Goal: Check status

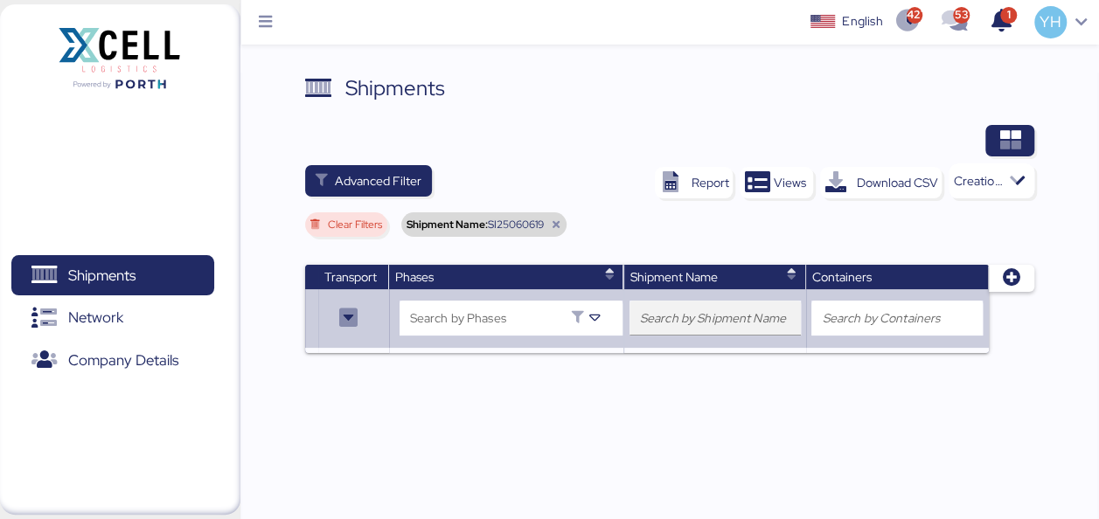
click at [695, 322] on input "search" at bounding box center [715, 318] width 150 height 21
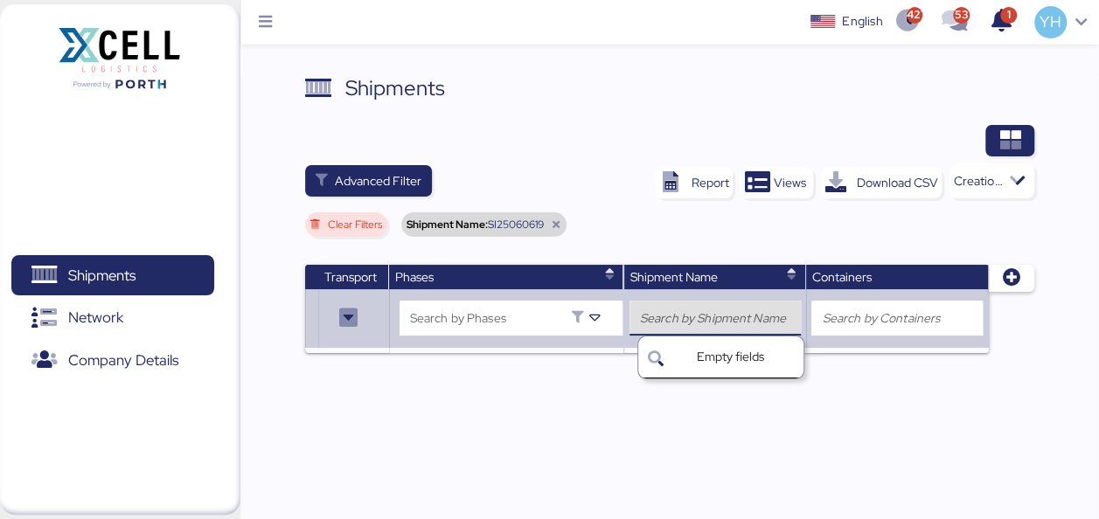
paste input "SI25070760"
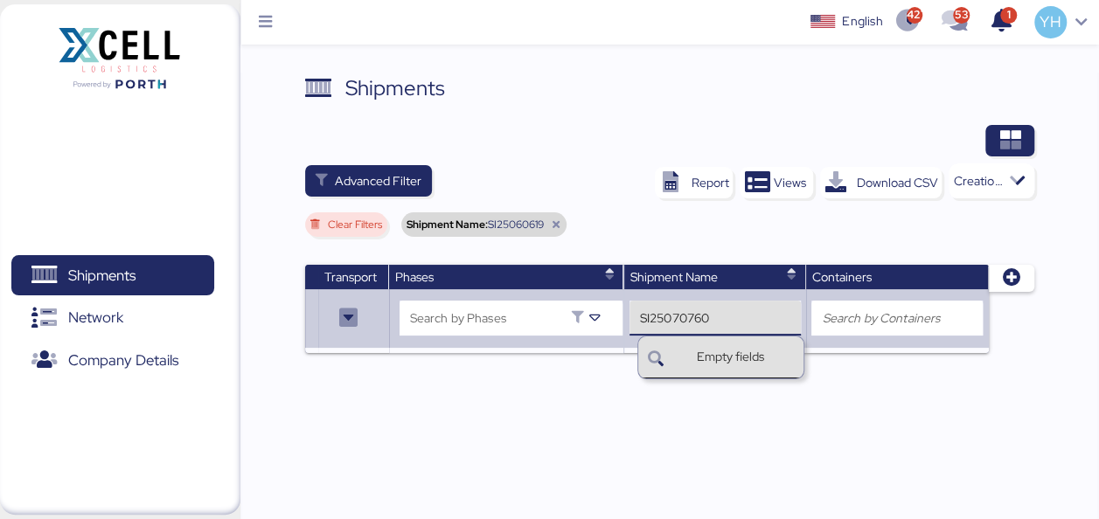
type input "empty"
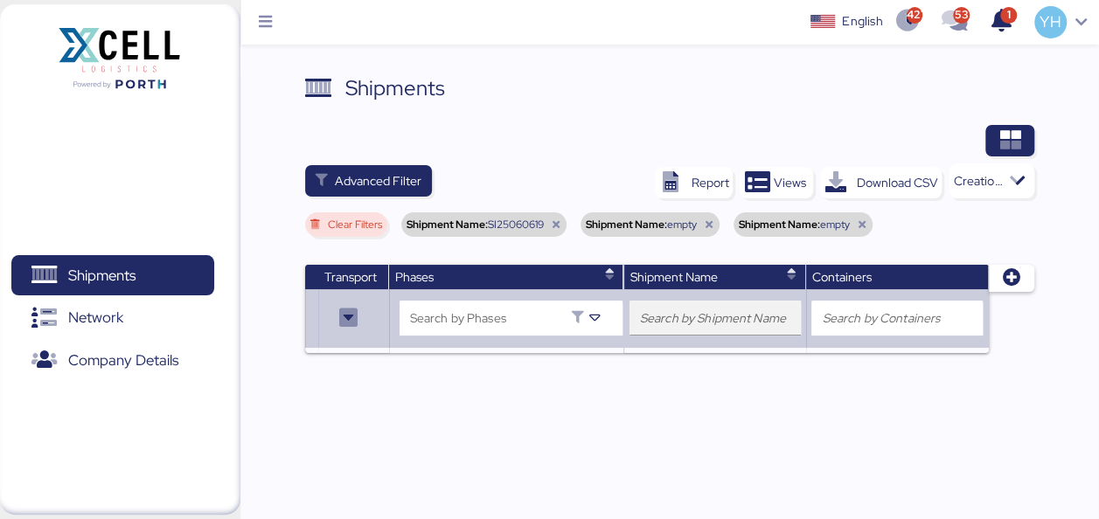
click at [705, 315] on input "search" at bounding box center [715, 318] width 150 height 21
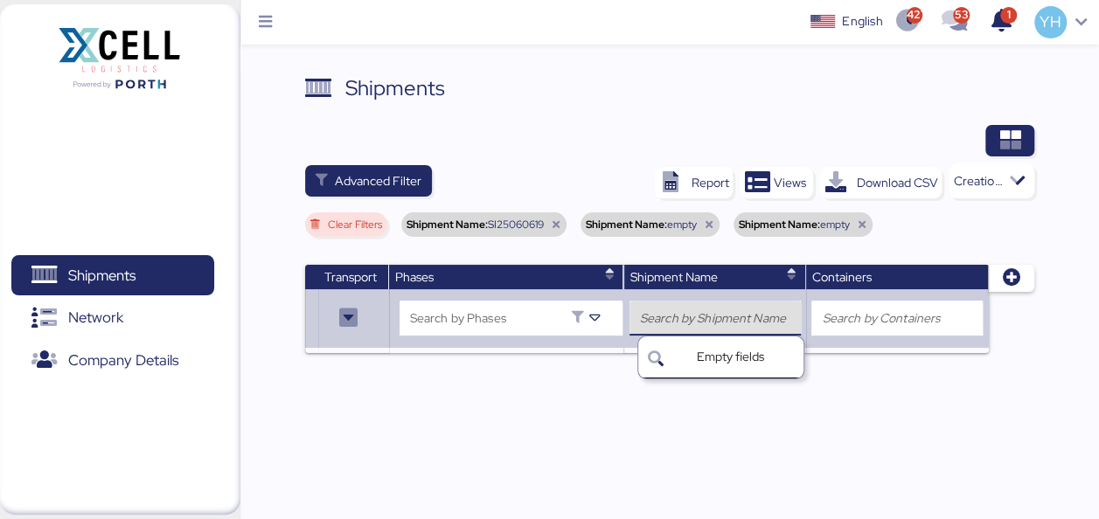
paste input "SI25070760"
type input "SI25070760"
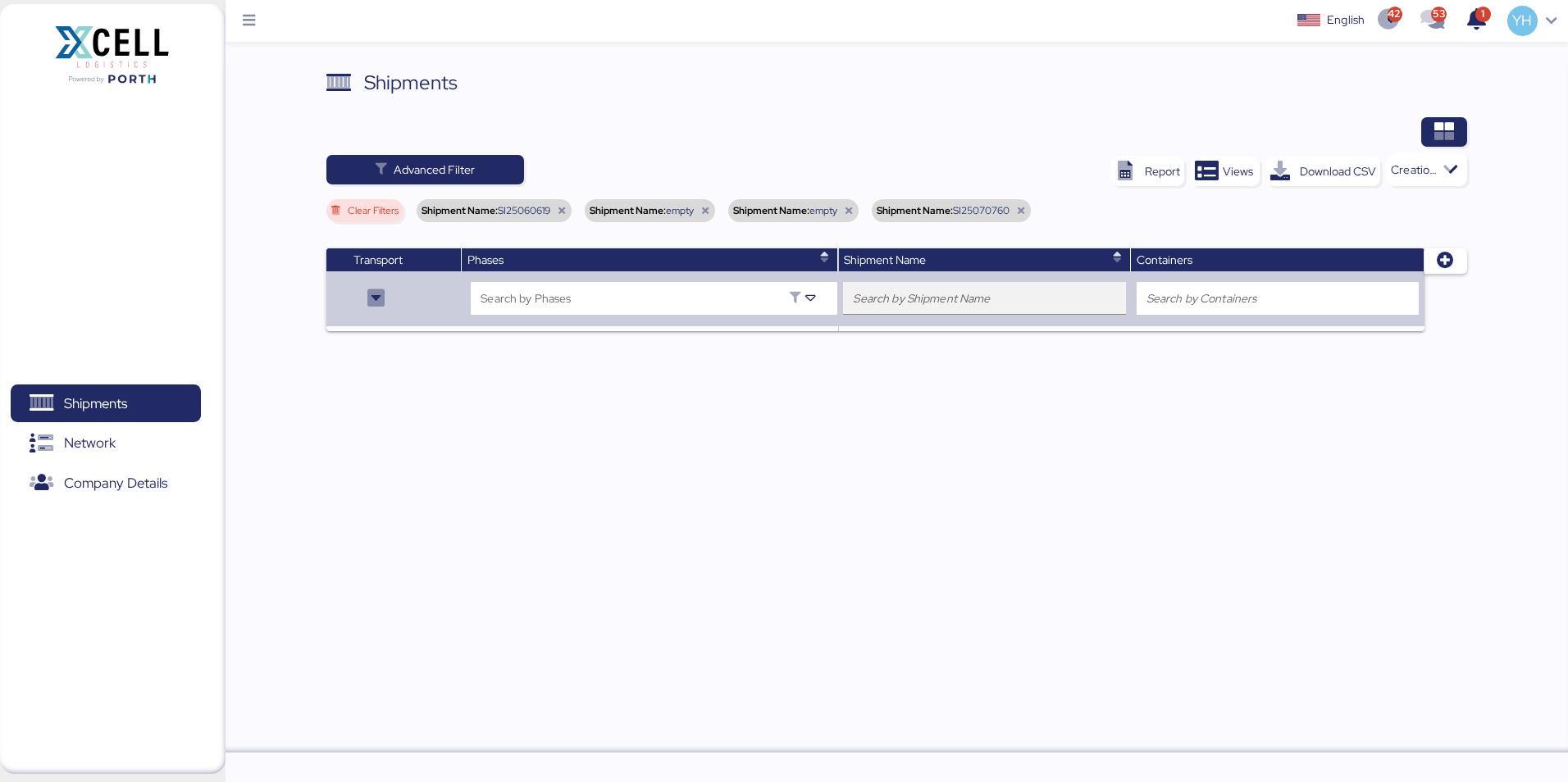
click at [957, 296] on input "search" at bounding box center [984, 298] width 263 height 20
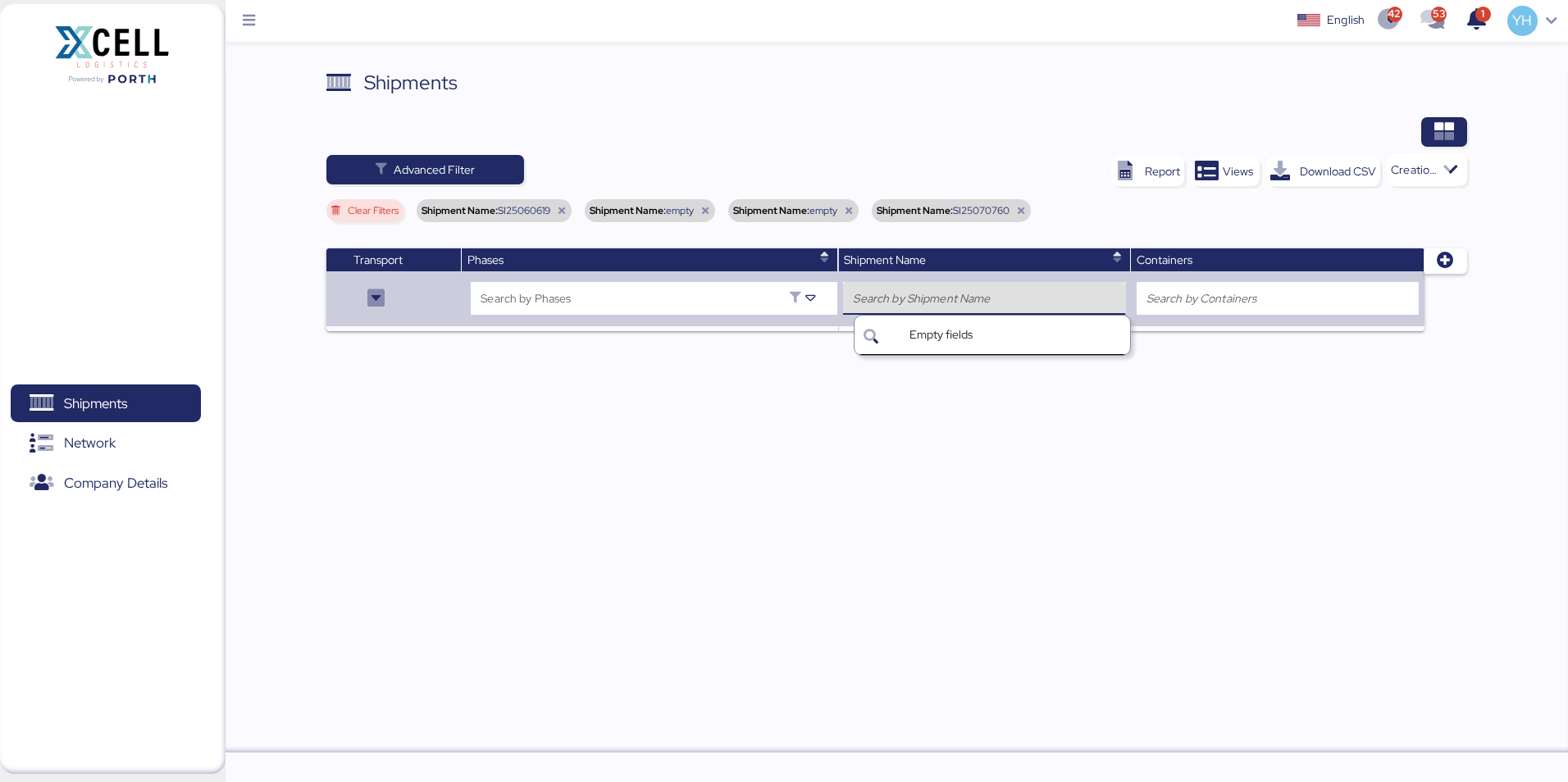
paste input "SI25070760"
type input "SI25070760"
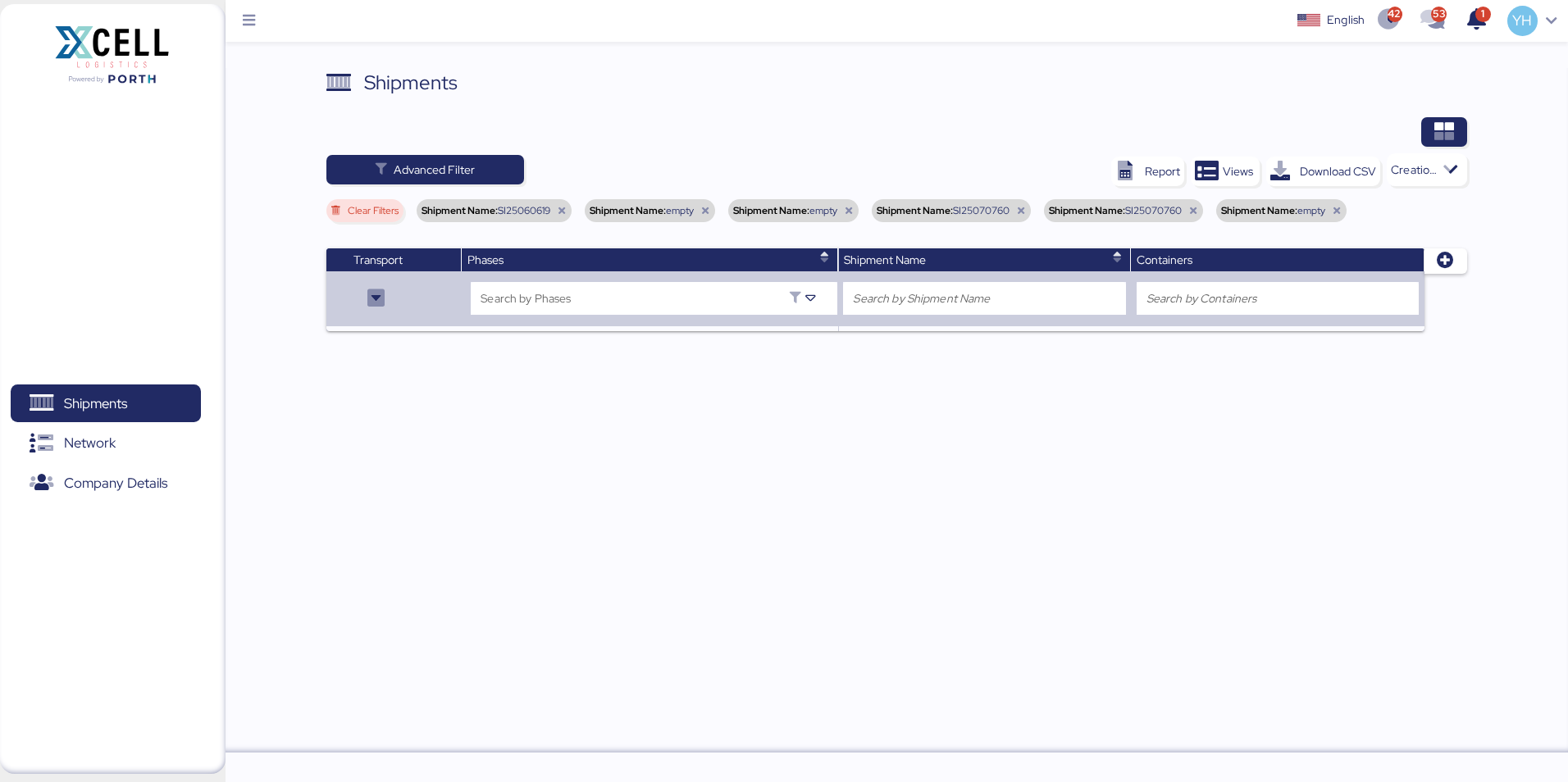
click at [1021, 211] on icon at bounding box center [1020, 210] width 9 height 9
click at [985, 215] on div "Shipment Name: empty" at bounding box center [936, 210] width 130 height 23
click at [561, 212] on icon at bounding box center [562, 210] width 9 height 9
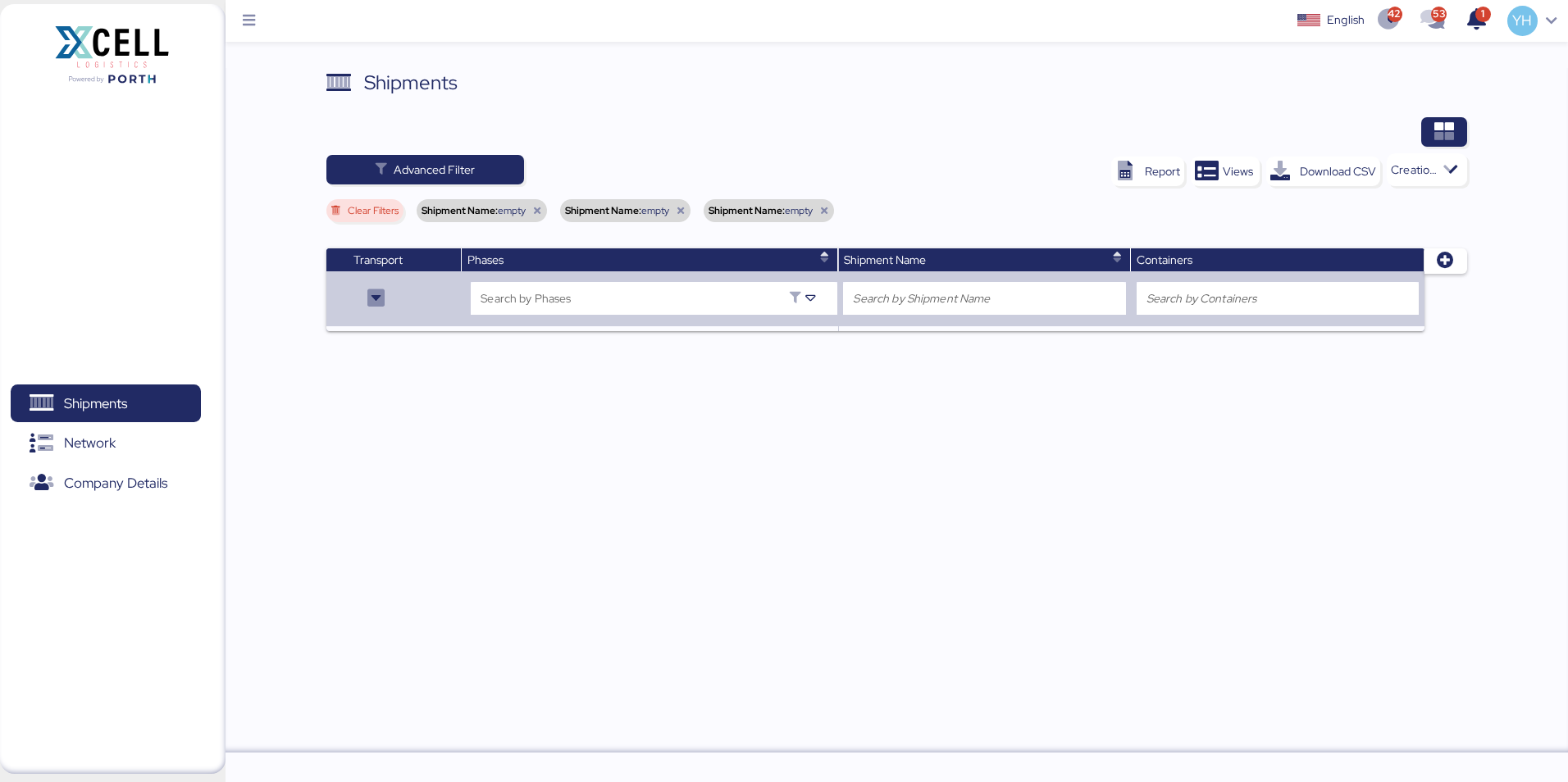
click at [679, 209] on icon at bounding box center [680, 210] width 9 height 9
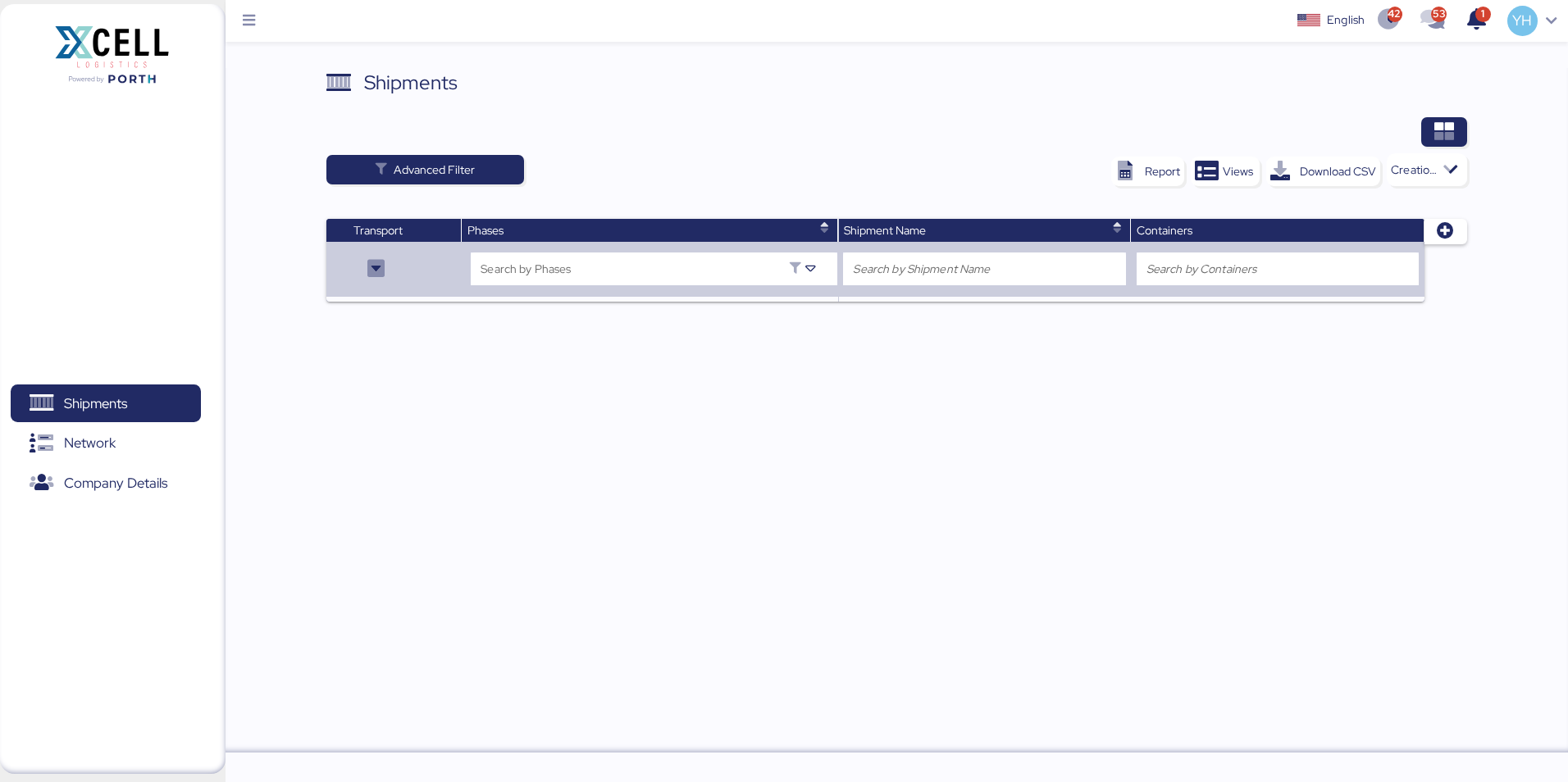
click at [782, 486] on div "Shipments Advanced Filter Report Views Download CSV Creation date, Descending T…" at bounding box center [896, 411] width 1342 height 684
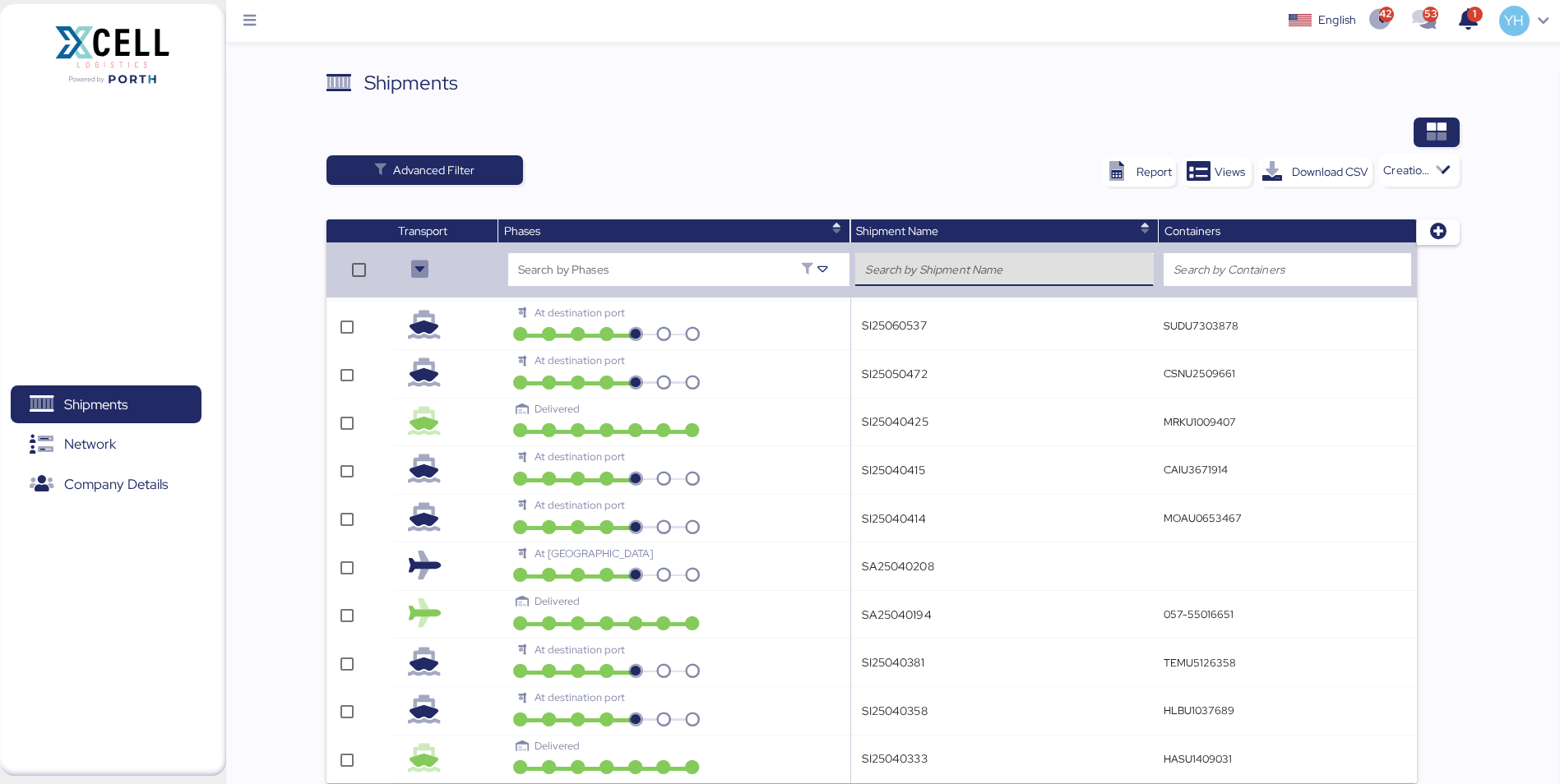
click at [949, 264] on input "search" at bounding box center [1004, 269] width 278 height 20
paste input "SI25070760"
type input "SI25070760"
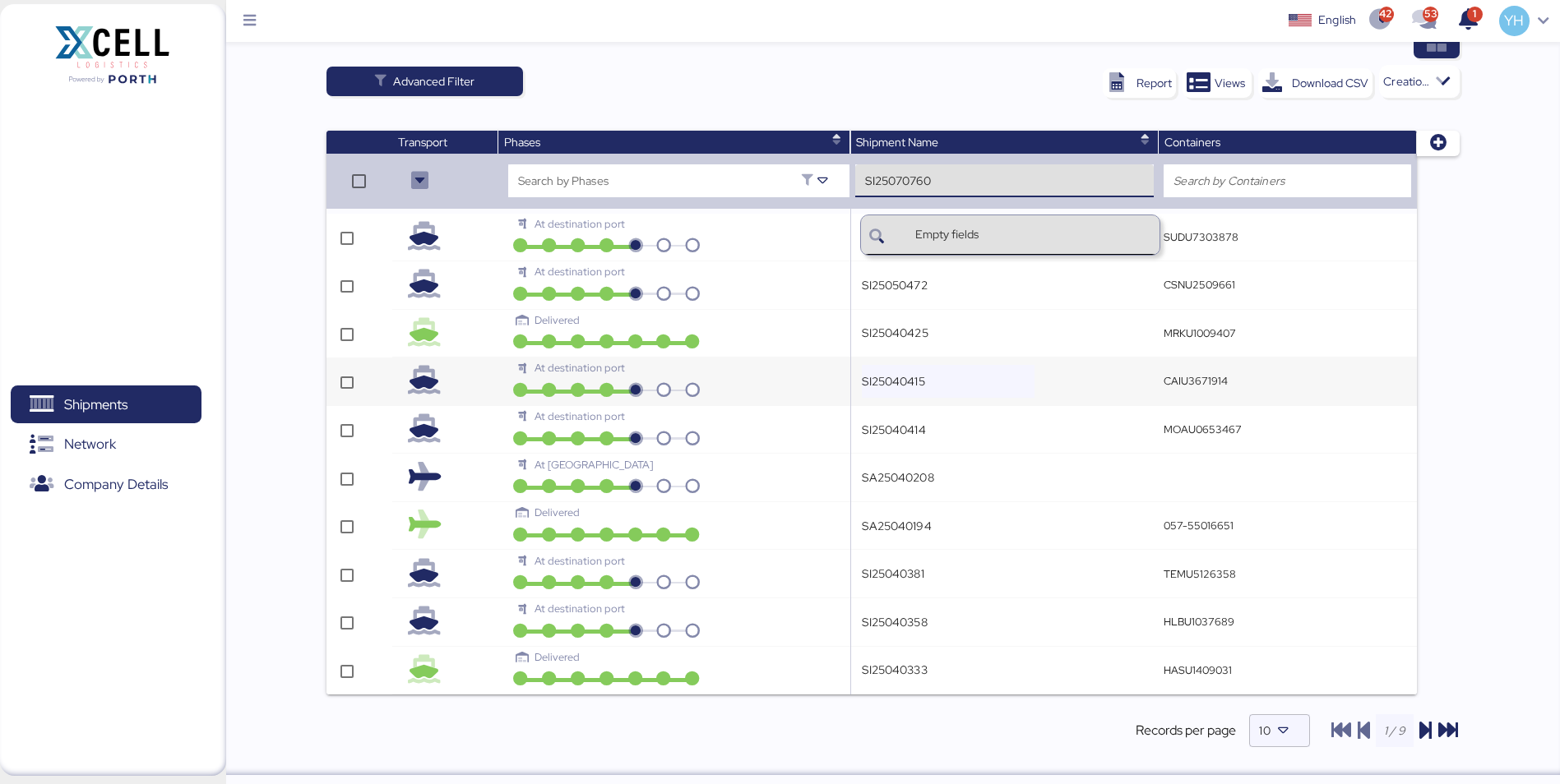
scroll to position [93, 0]
